Goal: Task Accomplishment & Management: Manage account settings

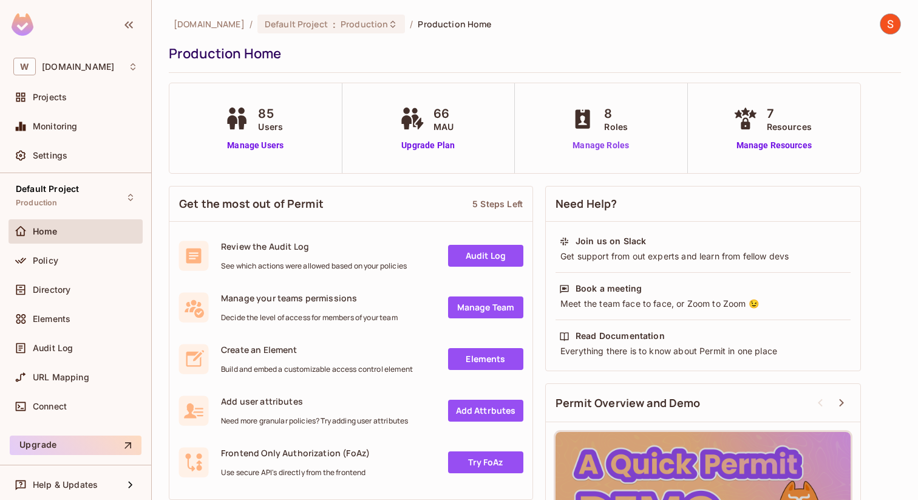
click at [614, 151] on link "Manage Roles" at bounding box center [601, 145] width 66 height 13
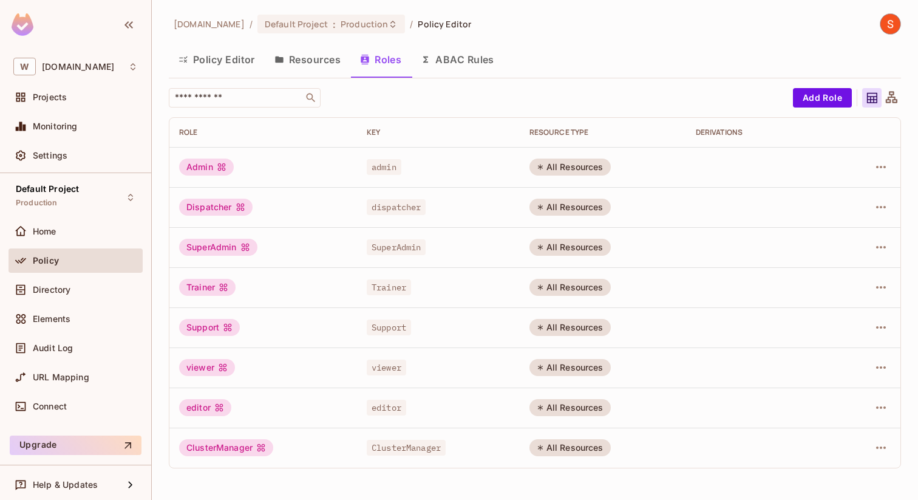
click at [310, 64] on button "Resources" at bounding box center [308, 59] width 86 height 30
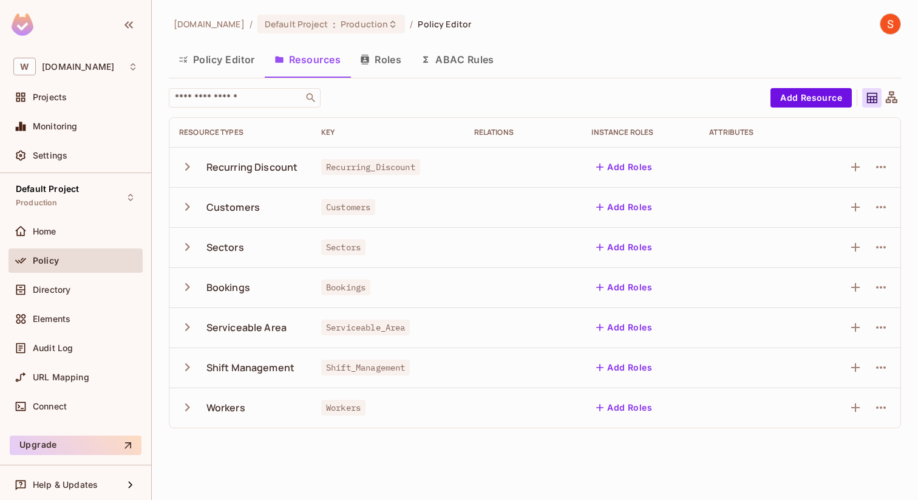
click at [234, 69] on button "Policy Editor" at bounding box center [217, 59] width 96 height 30
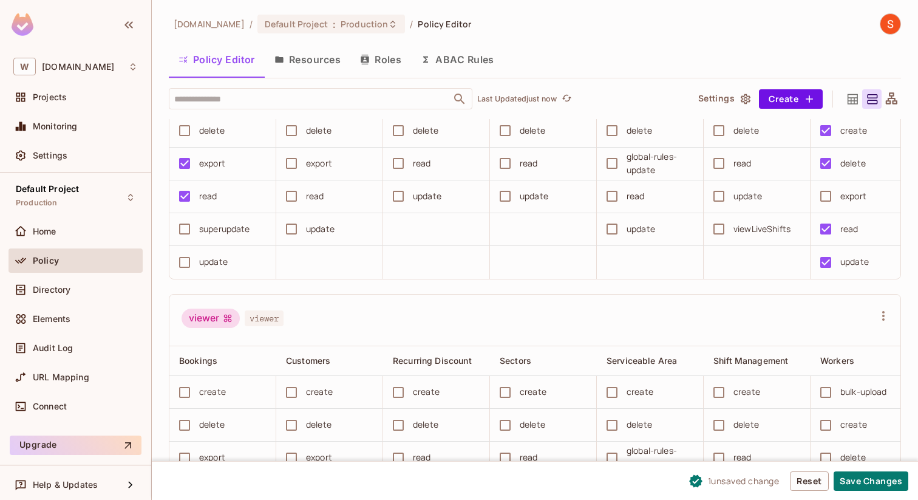
scroll to position [1987, 0]
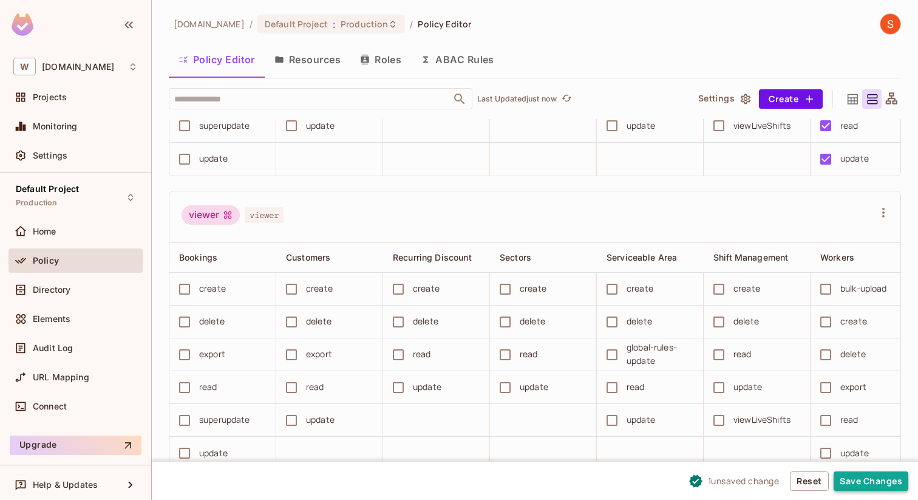
click at [889, 485] on button "Save Changes" at bounding box center [870, 480] width 75 height 19
